Goal: Check status: Check status

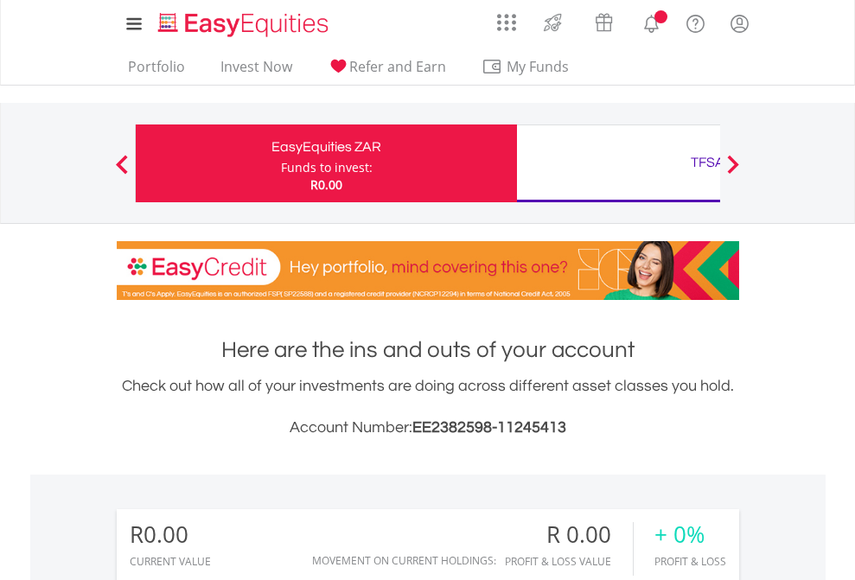
scroll to position [166, 272]
click at [281, 163] on div "Funds to invest:" at bounding box center [327, 167] width 92 height 17
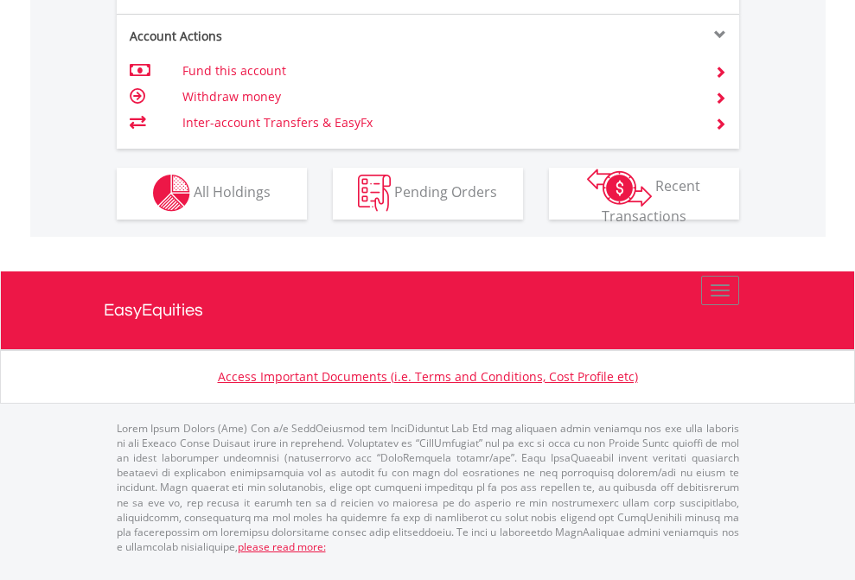
scroll to position [1617, 0]
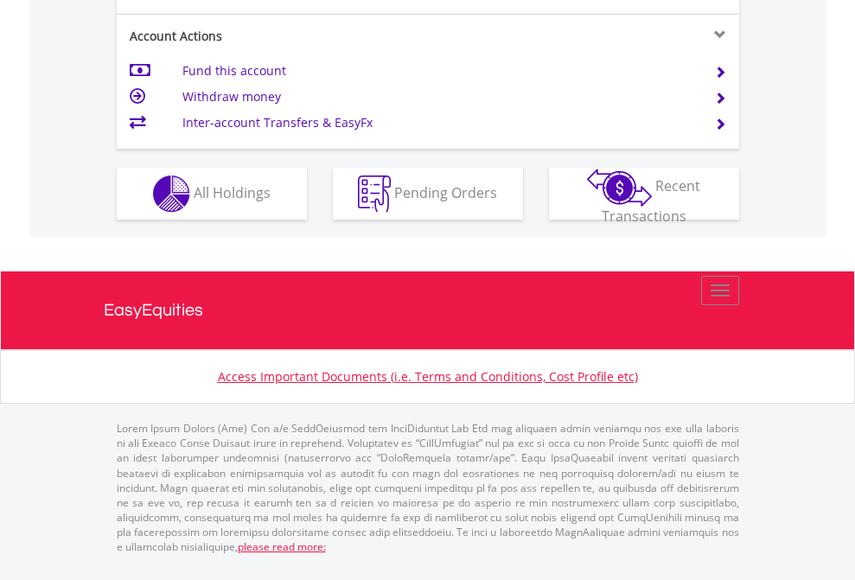
scroll to position [1693, 0]
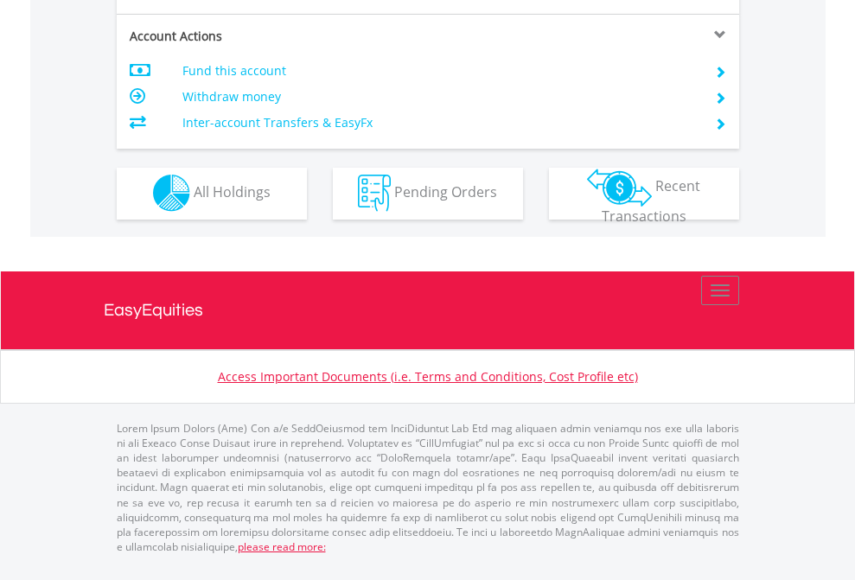
scroll to position [1617, 0]
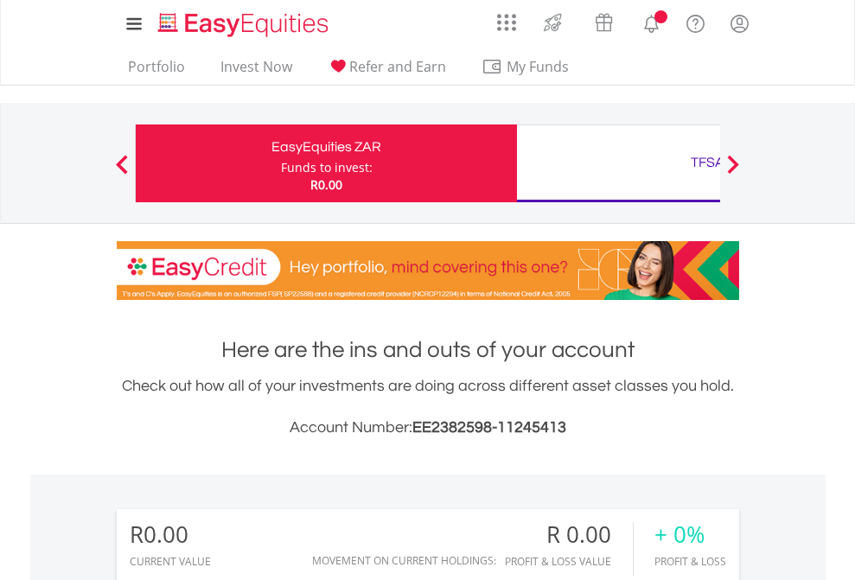
scroll to position [166, 272]
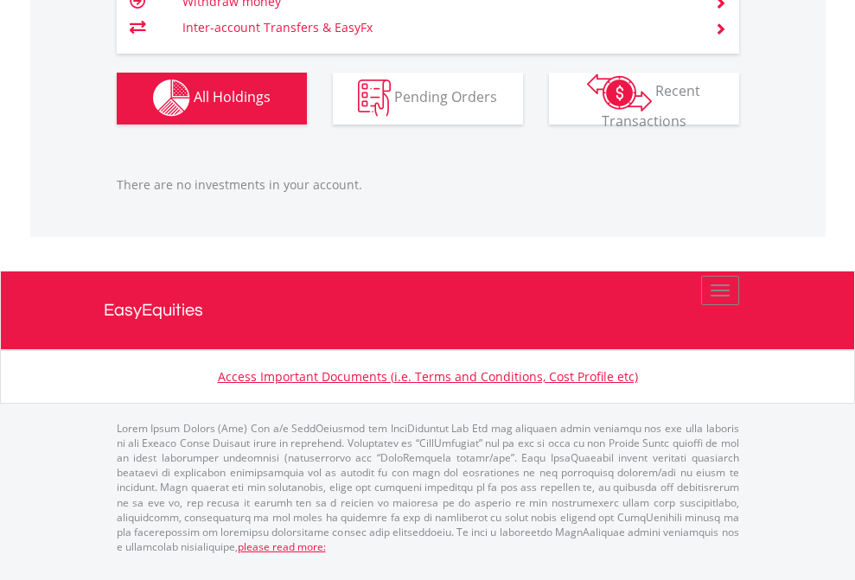
scroll to position [1713, 0]
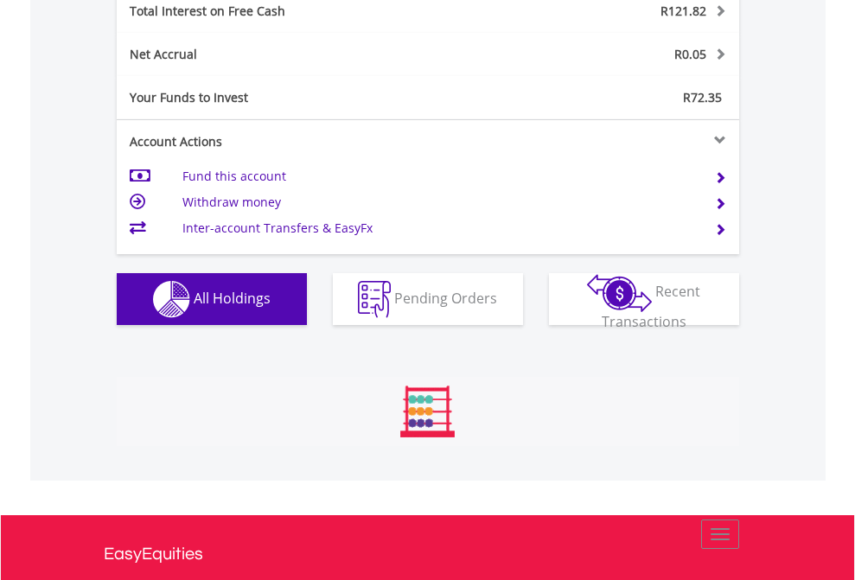
scroll to position [166, 272]
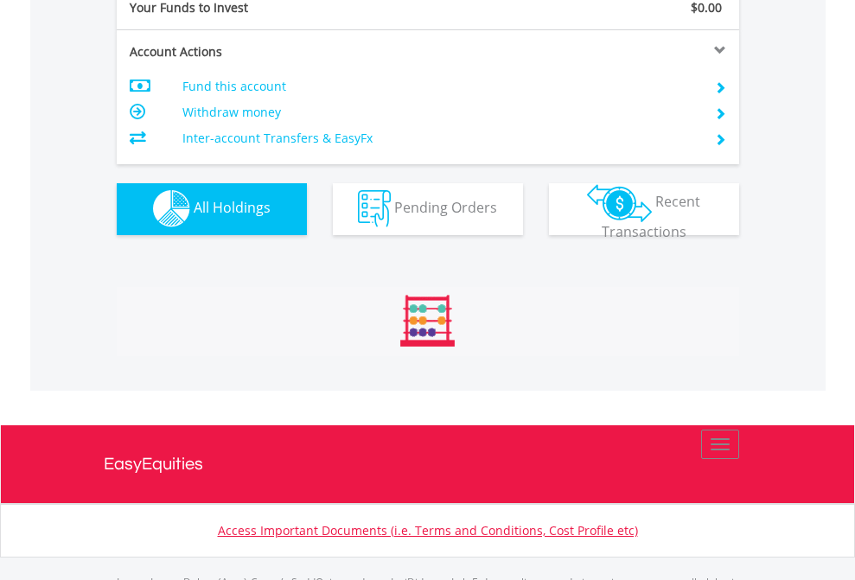
scroll to position [1713, 0]
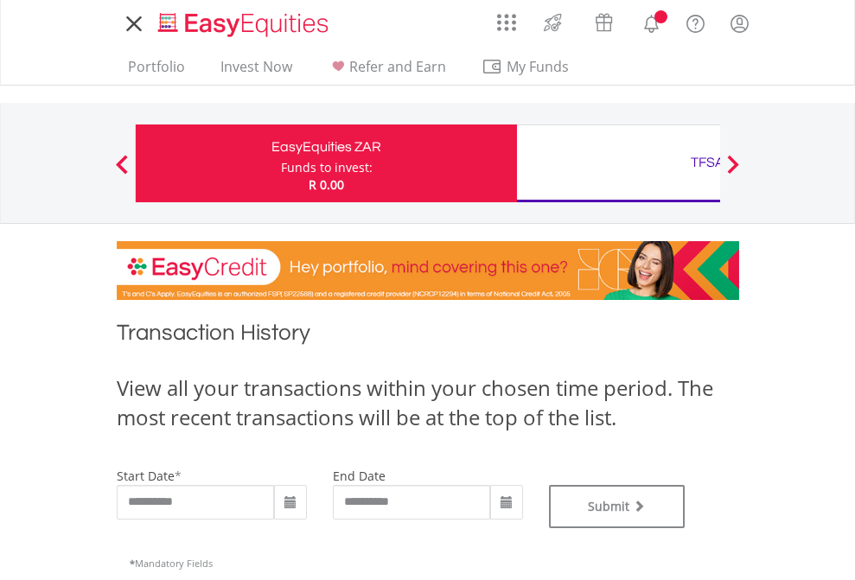
type input "**********"
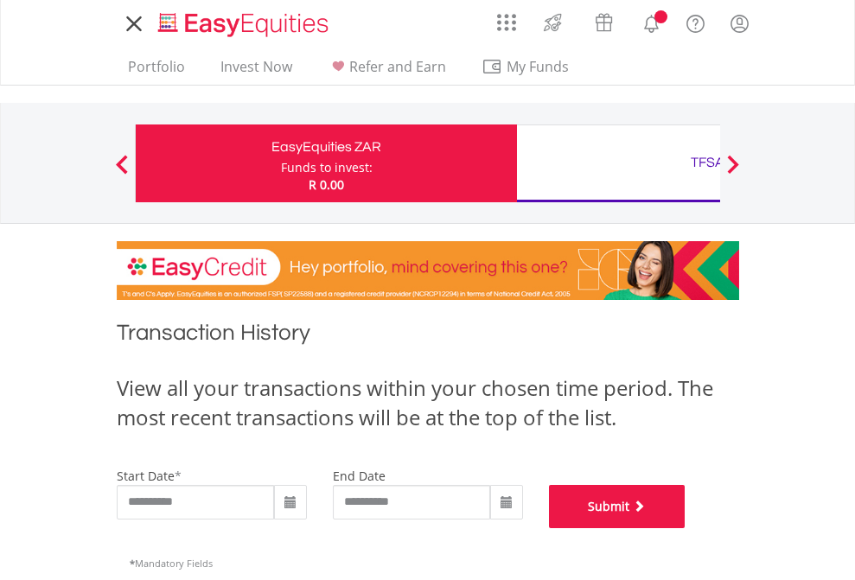
click at [686, 528] on button "Submit" at bounding box center [617, 506] width 137 height 43
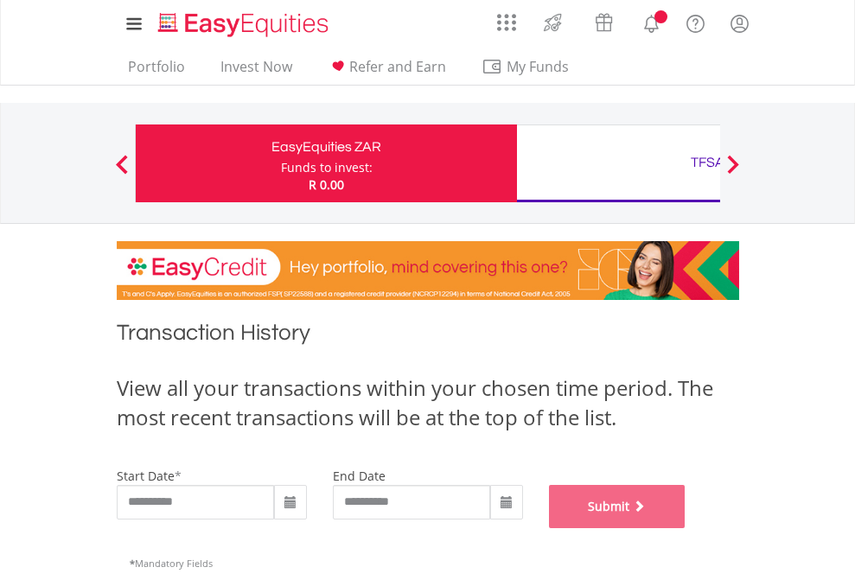
scroll to position [701, 0]
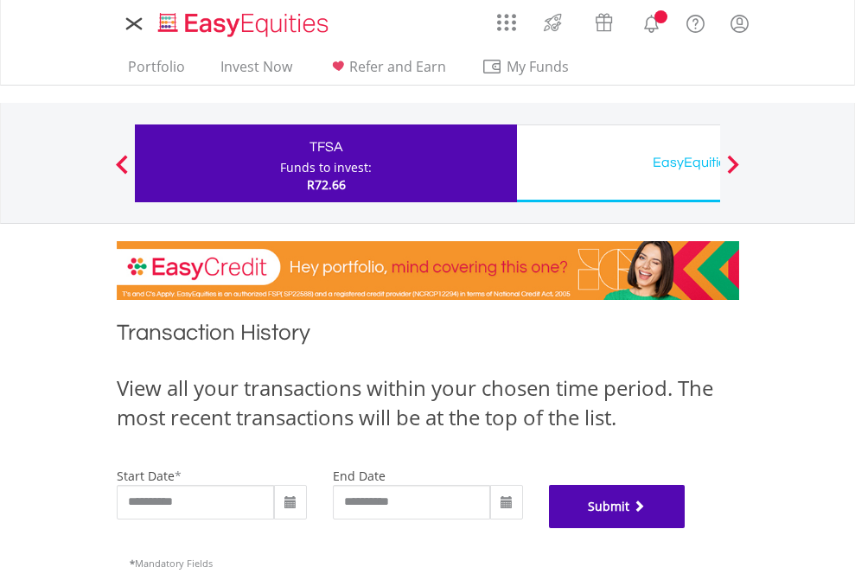
click at [686, 528] on button "Submit" at bounding box center [617, 506] width 137 height 43
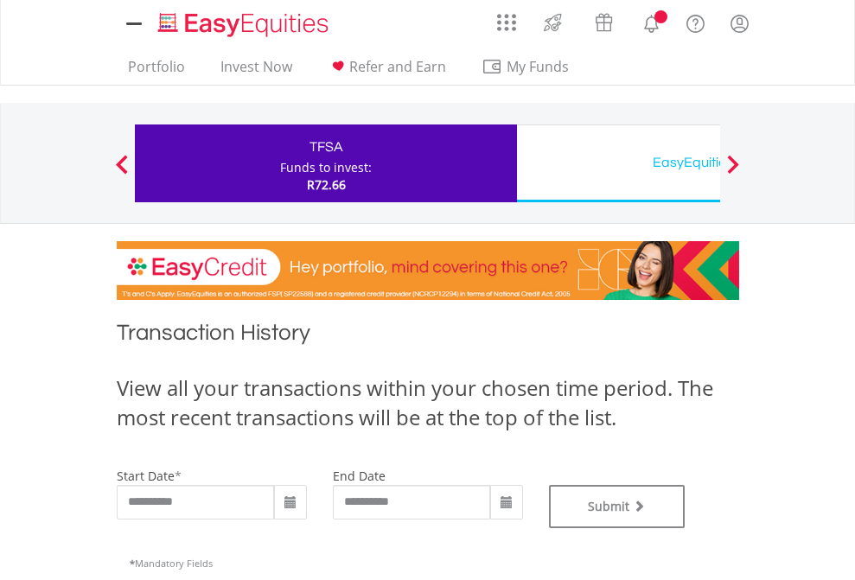
click at [618, 163] on div "EasyEquities USD" at bounding box center [708, 162] width 361 height 24
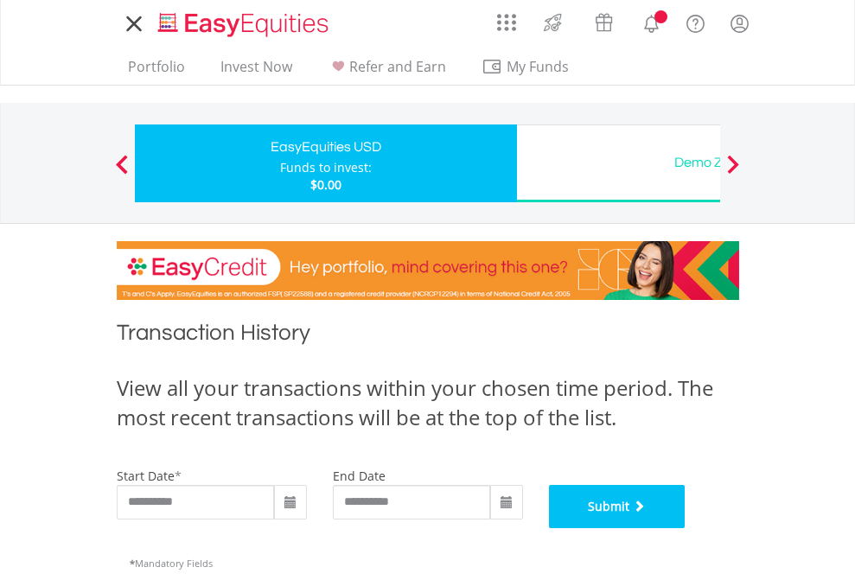
click at [686, 528] on button "Submit" at bounding box center [617, 506] width 137 height 43
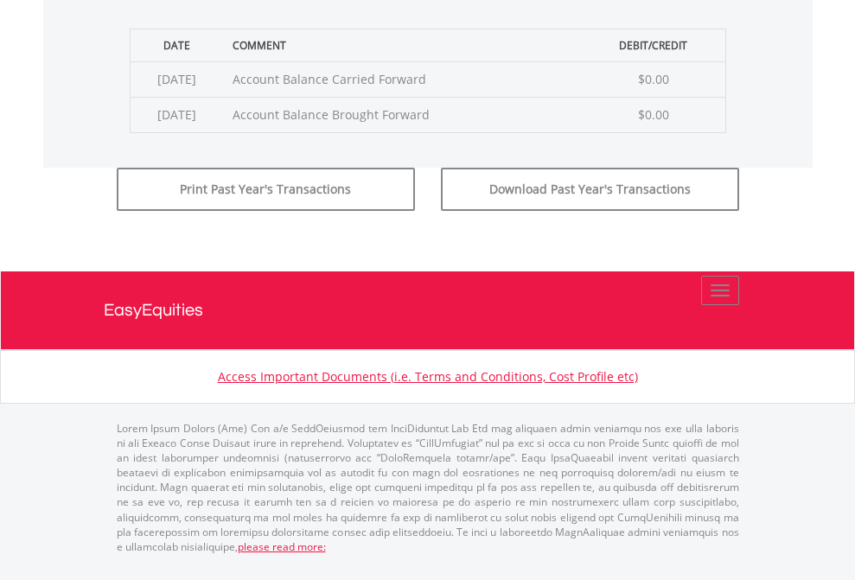
scroll to position [701, 0]
